Goal: Transaction & Acquisition: Purchase product/service

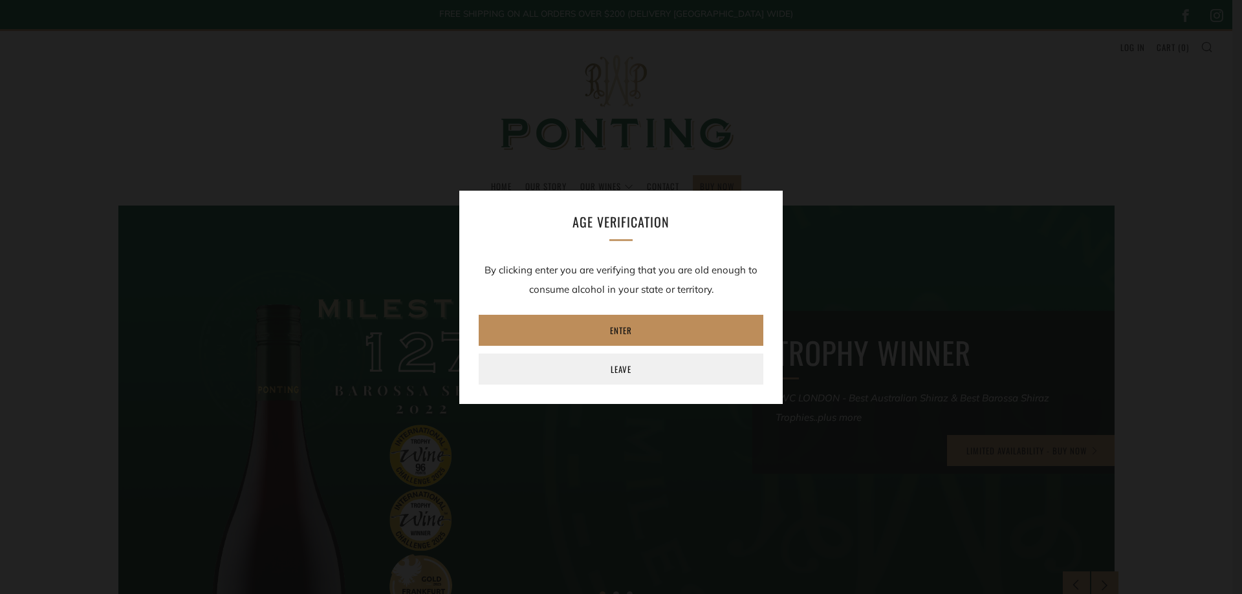
click at [632, 332] on link "Enter" at bounding box center [621, 330] width 285 height 31
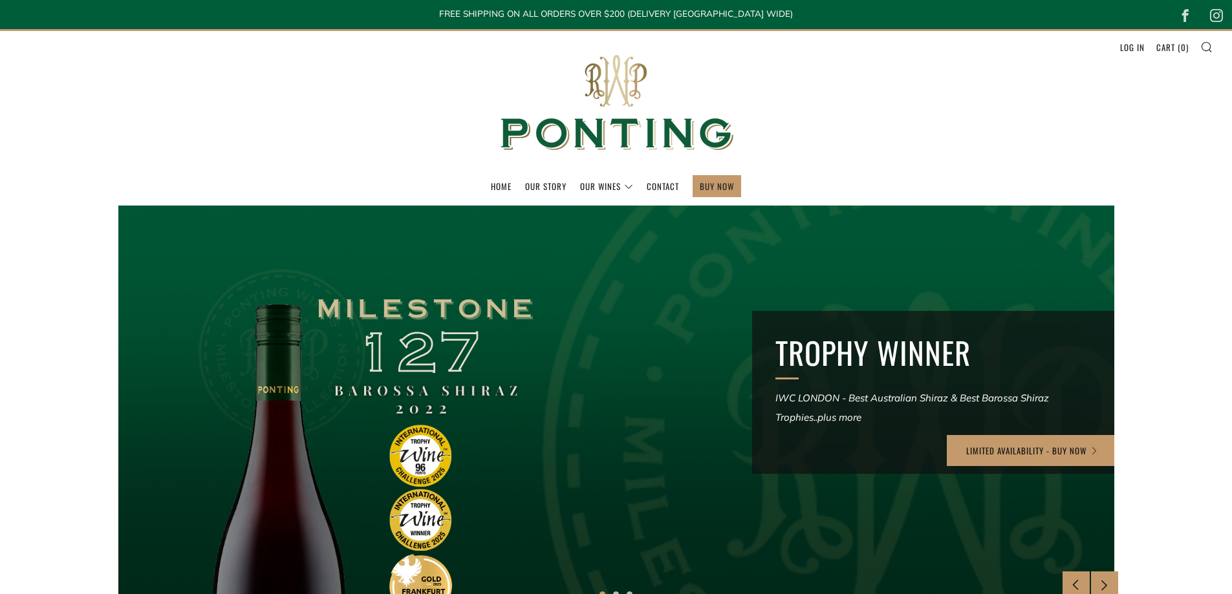
scroll to position [173, 0]
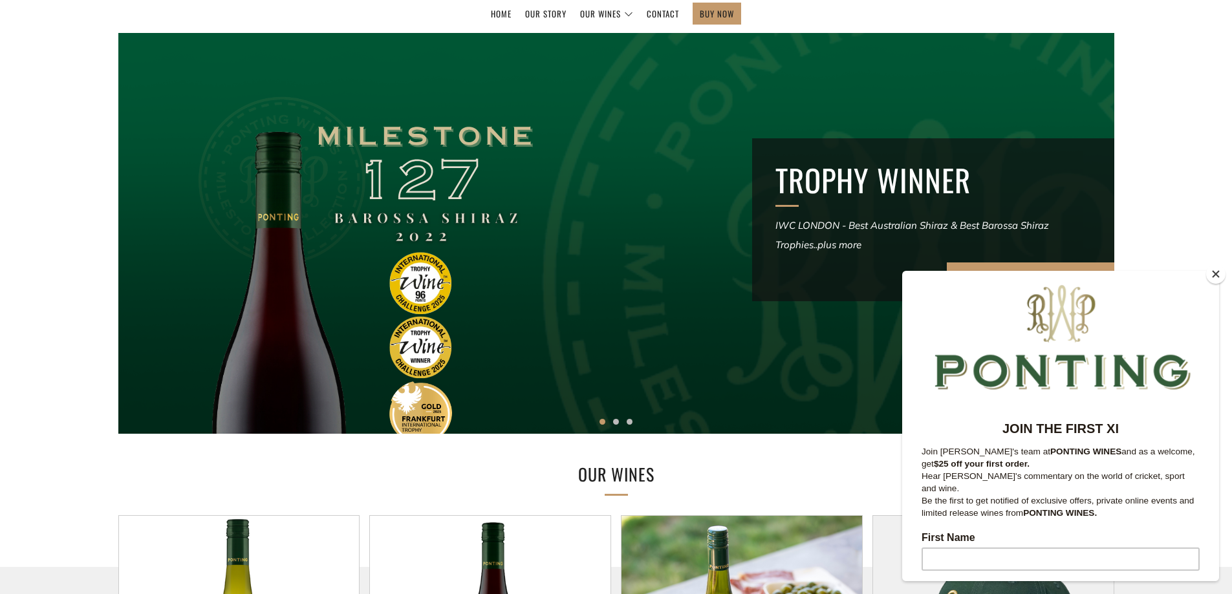
click at [1212, 277] on button "Close" at bounding box center [1215, 273] width 19 height 19
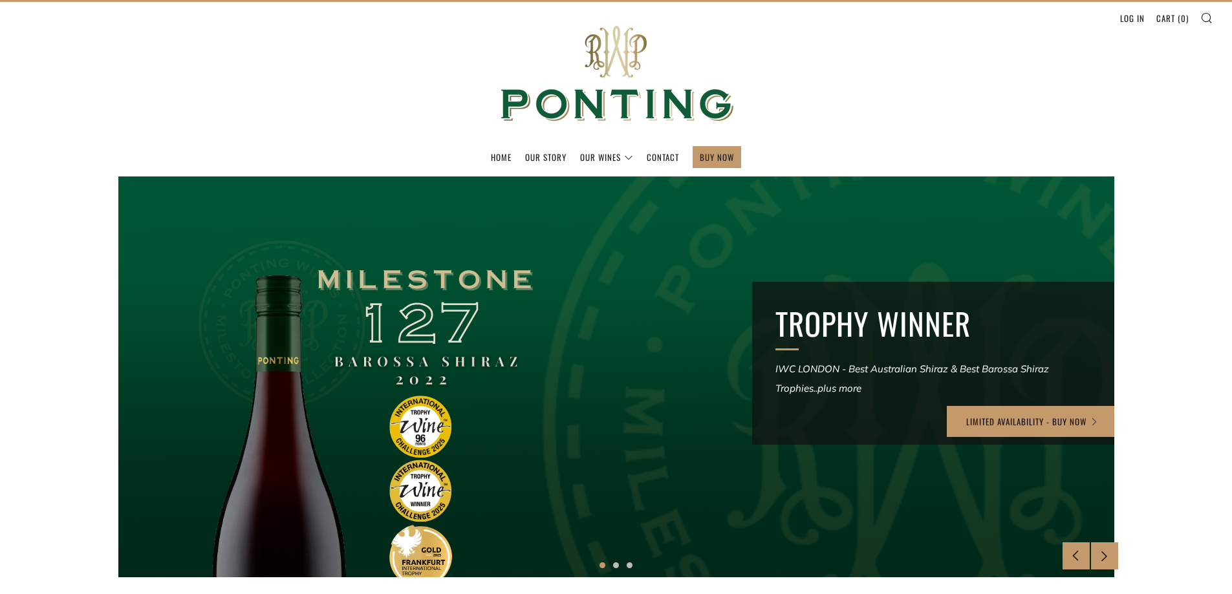
scroll to position [0, 0]
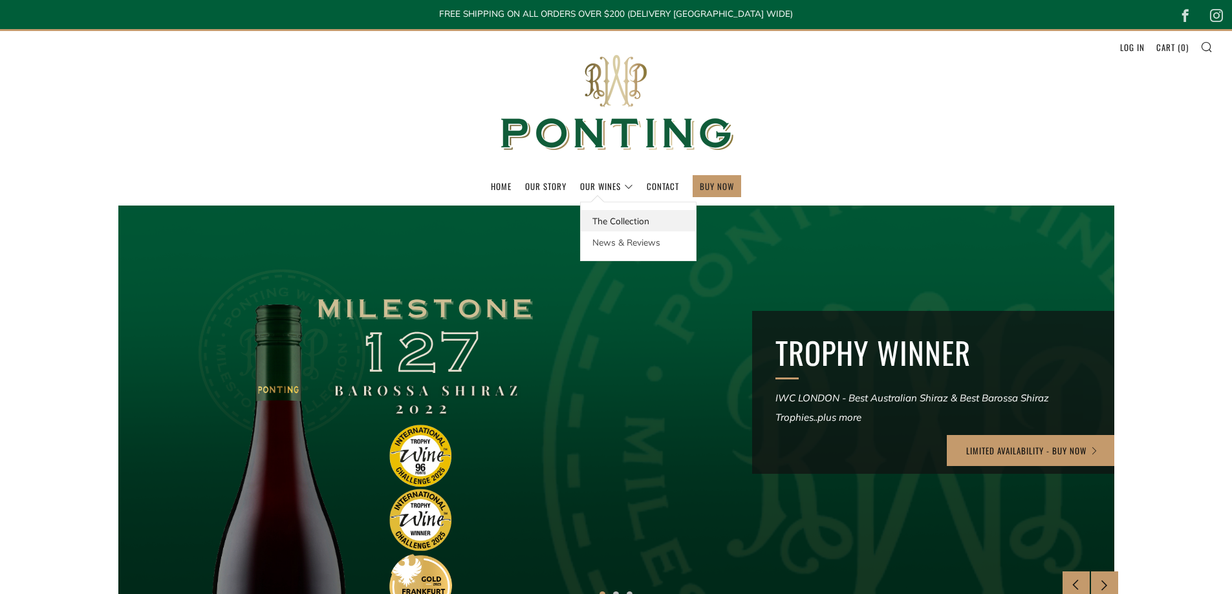
click at [603, 219] on link "The Collection" at bounding box center [638, 220] width 115 height 21
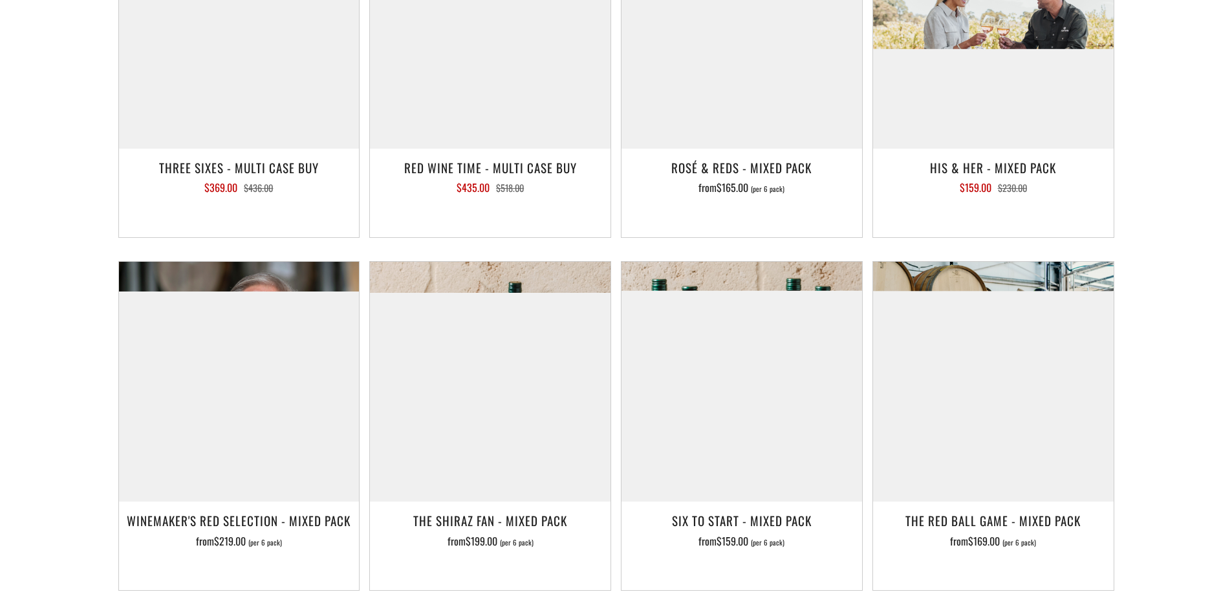
scroll to position [1897, 0]
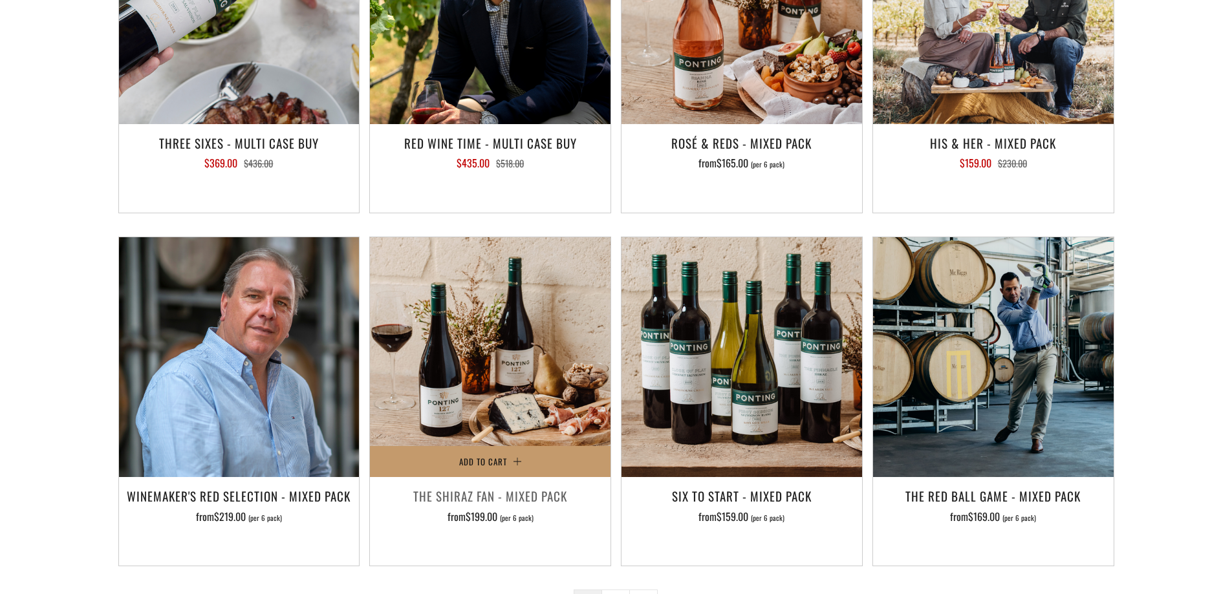
click at [493, 485] on h3 "The Shiraz Fan - Mixed Pack" at bounding box center [490, 496] width 228 height 22
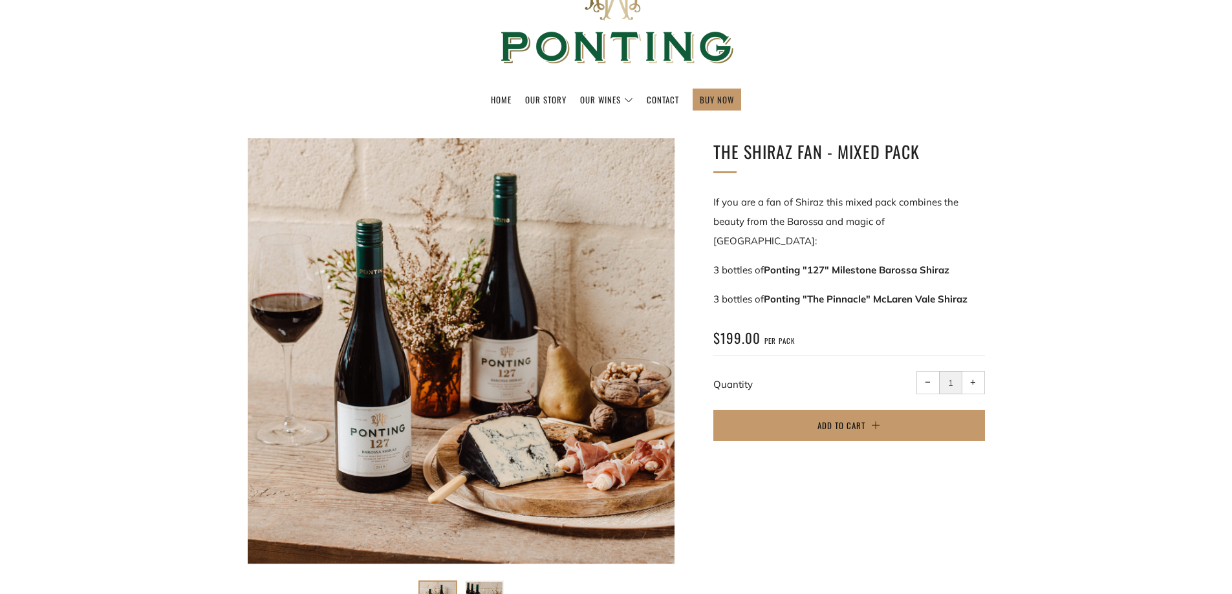
scroll to position [86, 0]
click at [867, 411] on button "Add to Cart" at bounding box center [849, 426] width 272 height 31
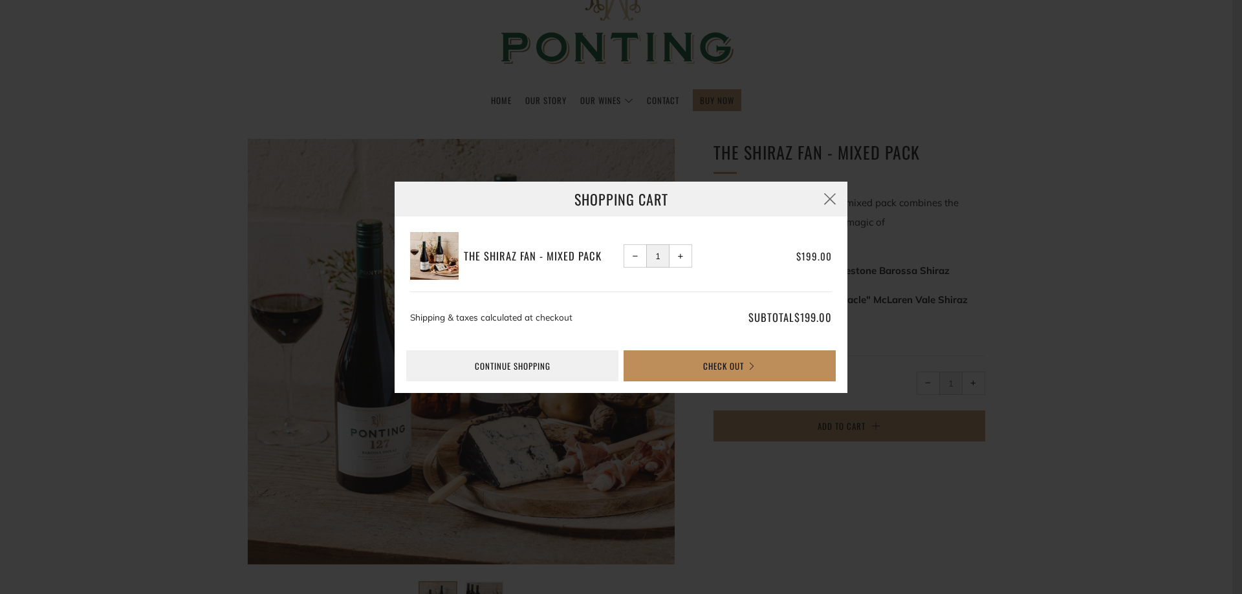
click at [729, 372] on button "Check Out" at bounding box center [729, 365] width 212 height 31
click at [832, 195] on button "button" at bounding box center [829, 199] width 35 height 35
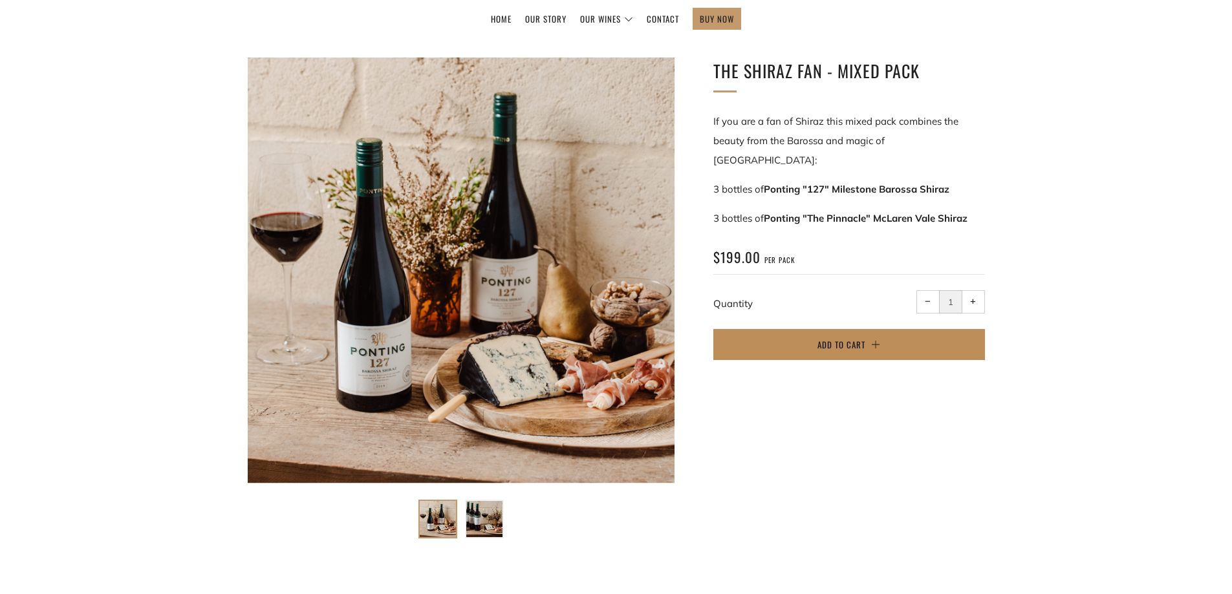
scroll to position [0, 0]
